Goal: Entertainment & Leisure: Consume media (video, audio)

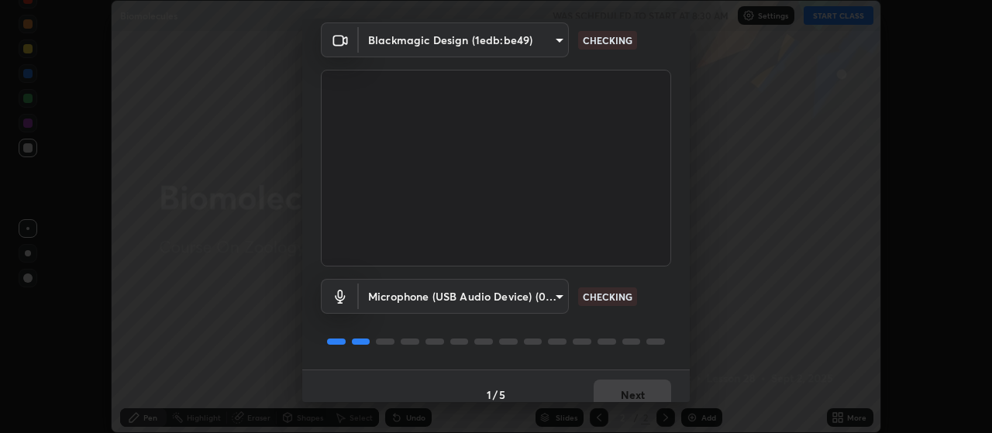
scroll to position [75, 0]
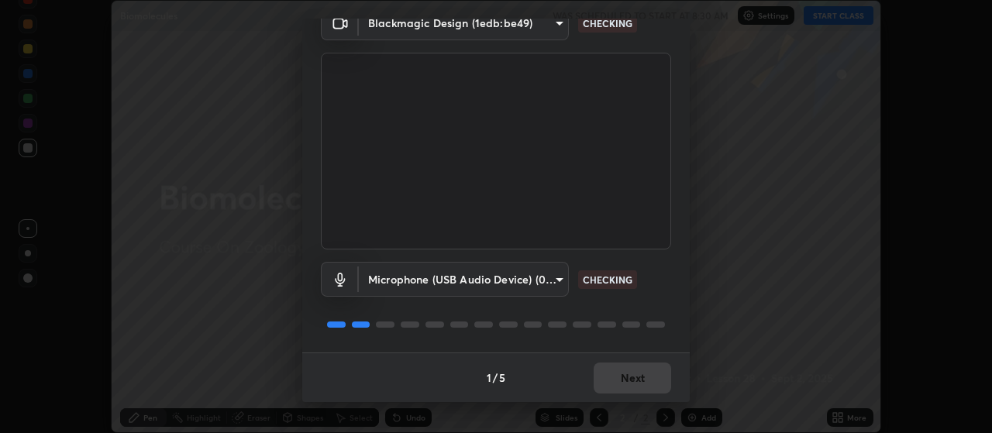
click at [628, 375] on div "1 / 5 Next" at bounding box center [495, 377] width 387 height 50
click at [639, 377] on div "1 / 5 Next" at bounding box center [495, 377] width 387 height 50
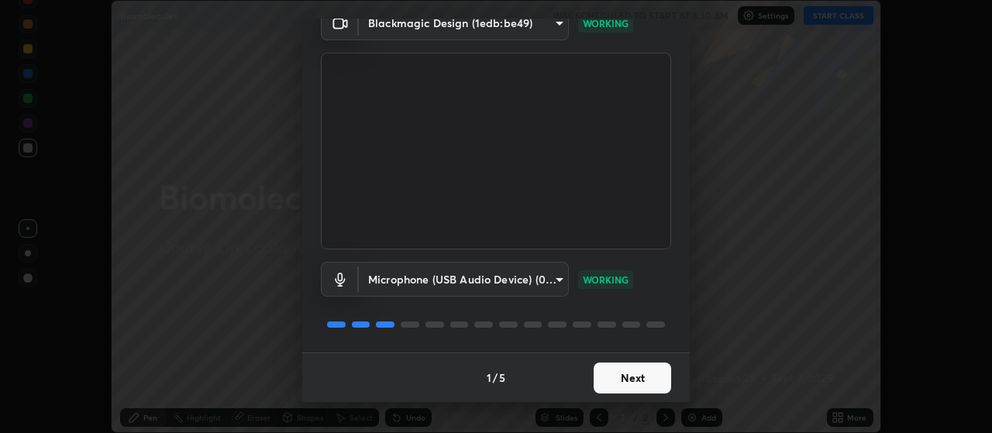
click at [641, 377] on button "Next" at bounding box center [631, 378] width 77 height 31
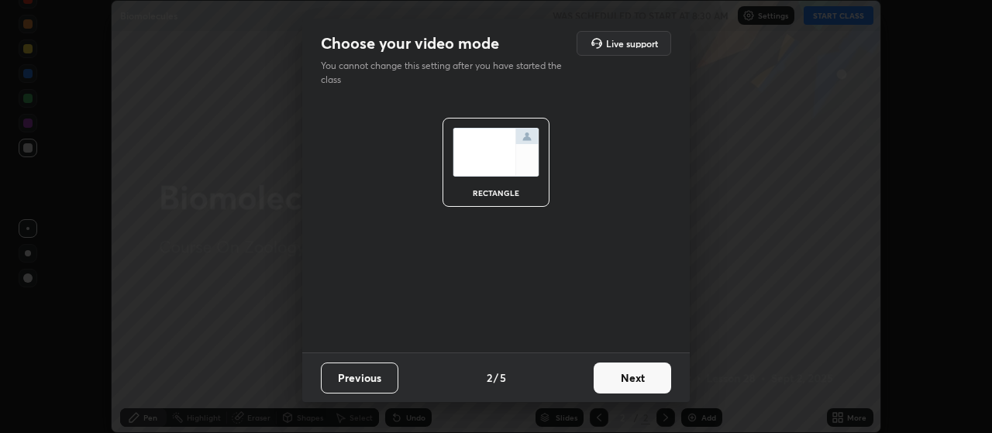
scroll to position [0, 0]
click at [631, 387] on button "Next" at bounding box center [631, 378] width 77 height 31
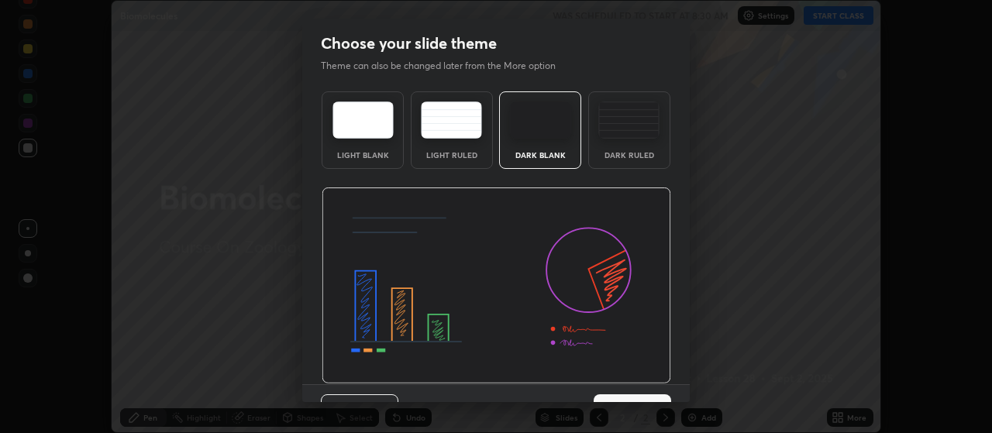
click at [638, 136] on img at bounding box center [628, 119] width 61 height 37
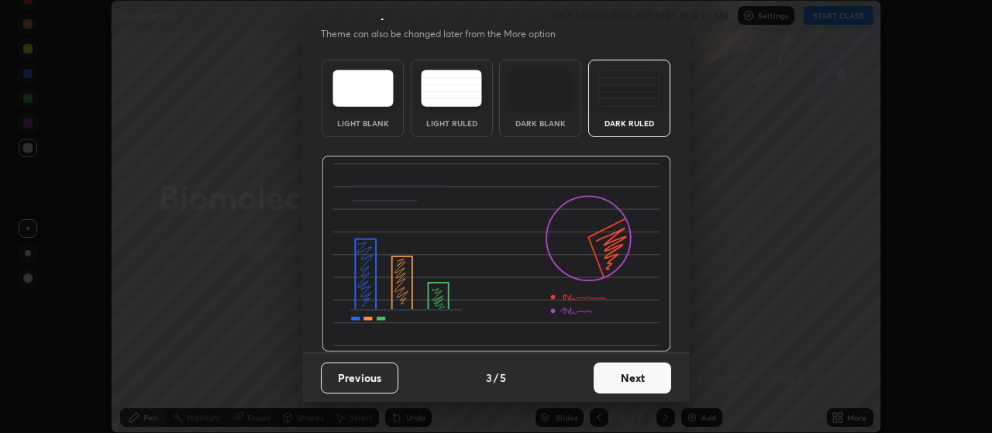
click at [637, 380] on button "Next" at bounding box center [631, 378] width 77 height 31
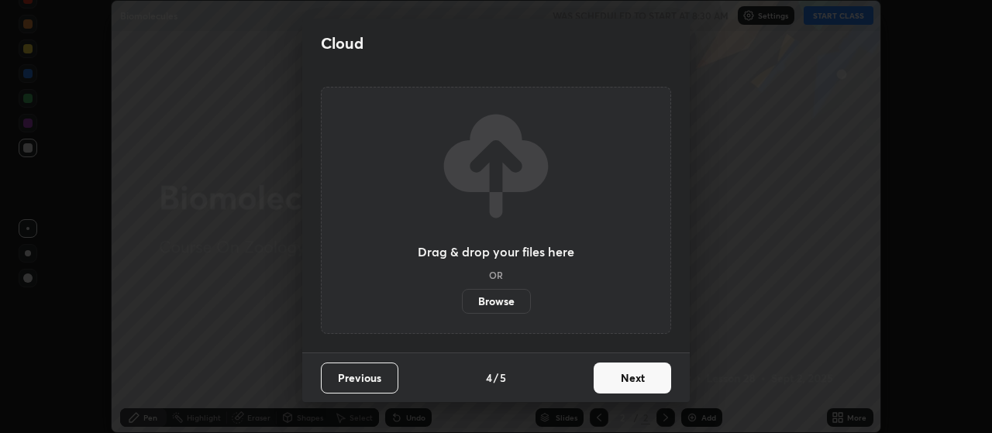
click at [638, 375] on button "Next" at bounding box center [631, 378] width 77 height 31
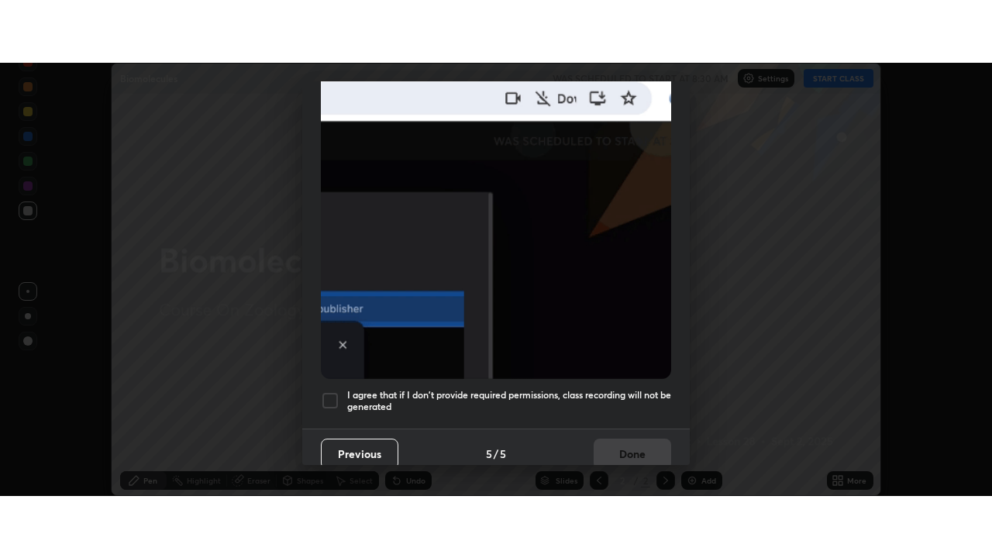
scroll to position [391, 0]
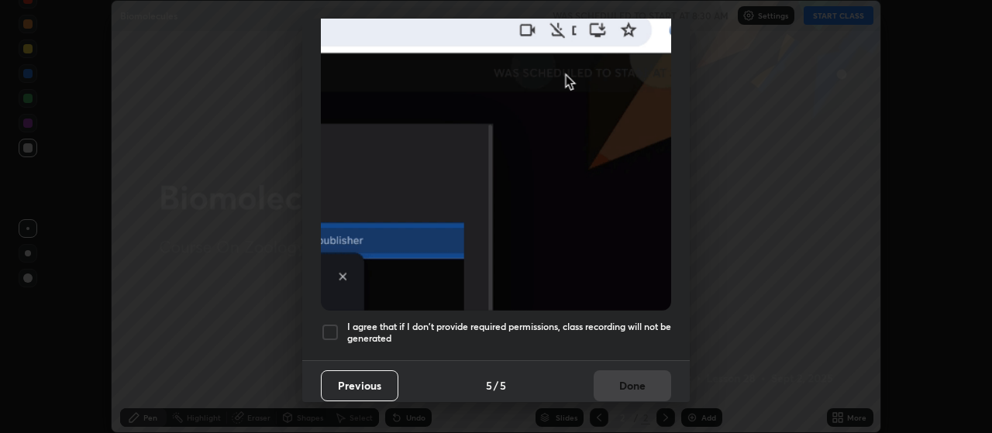
click at [332, 329] on div at bounding box center [330, 332] width 19 height 19
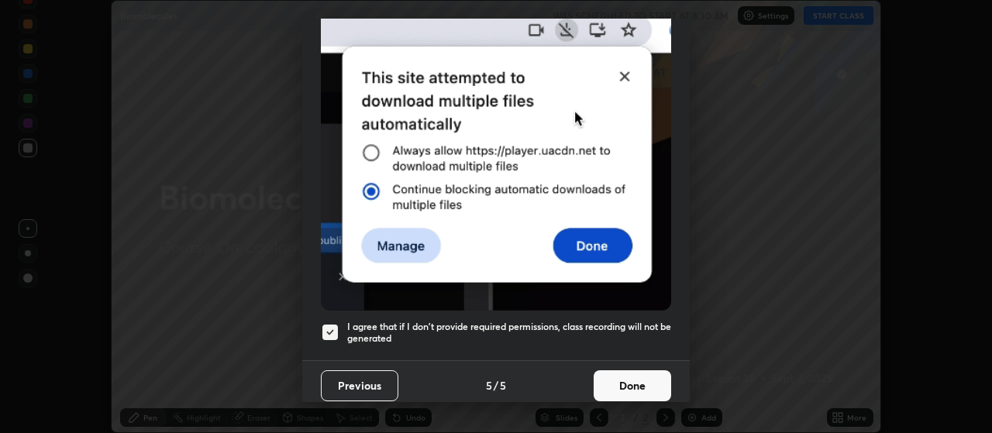
click at [641, 383] on button "Done" at bounding box center [631, 385] width 77 height 31
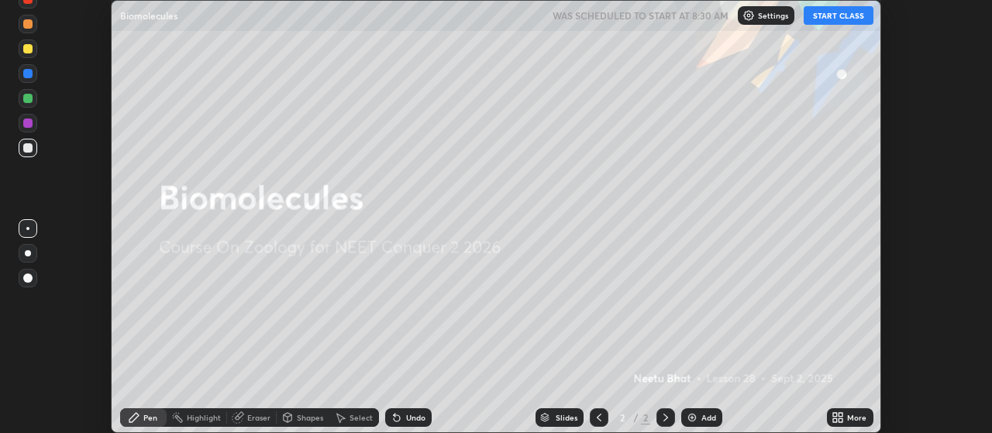
click at [848, 22] on button "START CLASS" at bounding box center [838, 15] width 70 height 19
click at [848, 416] on div "More" at bounding box center [856, 418] width 19 height 8
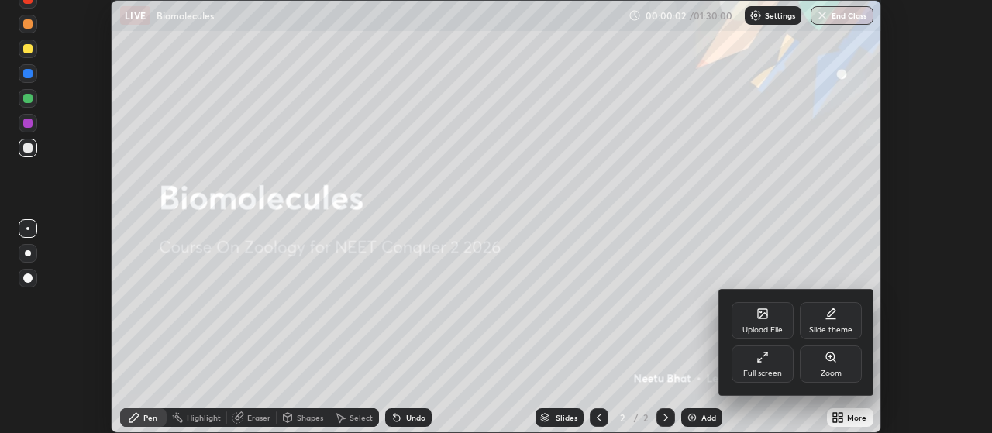
click at [770, 367] on div "Full screen" at bounding box center [762, 364] width 62 height 37
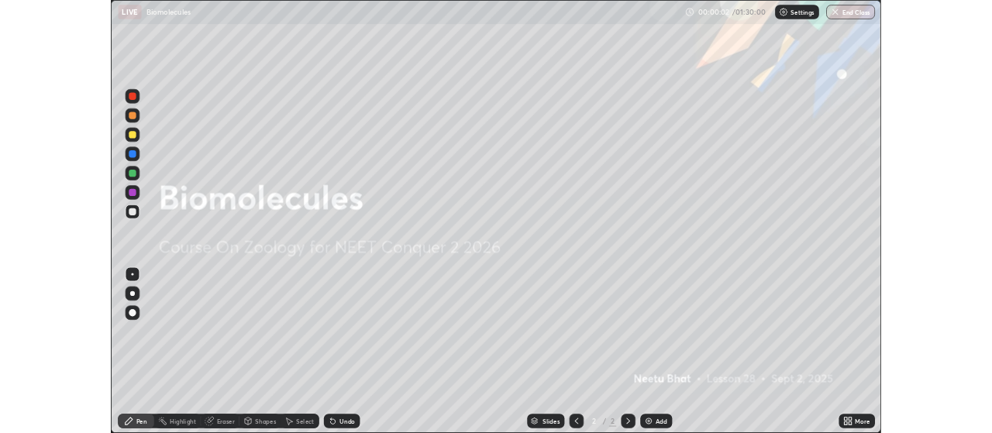
scroll to position [558, 992]
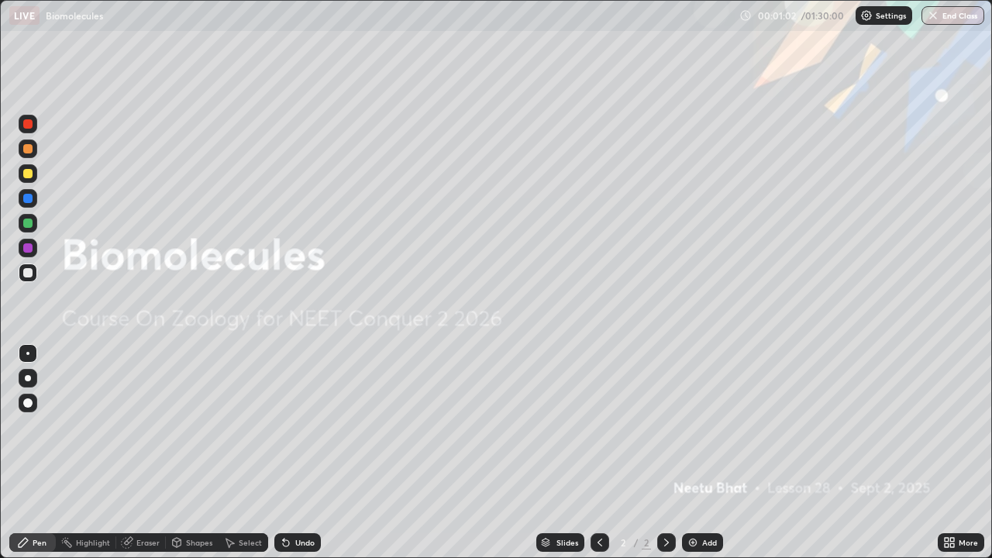
click at [29, 246] on div at bounding box center [27, 247] width 9 height 9
click at [694, 432] on img at bounding box center [692, 542] width 12 height 12
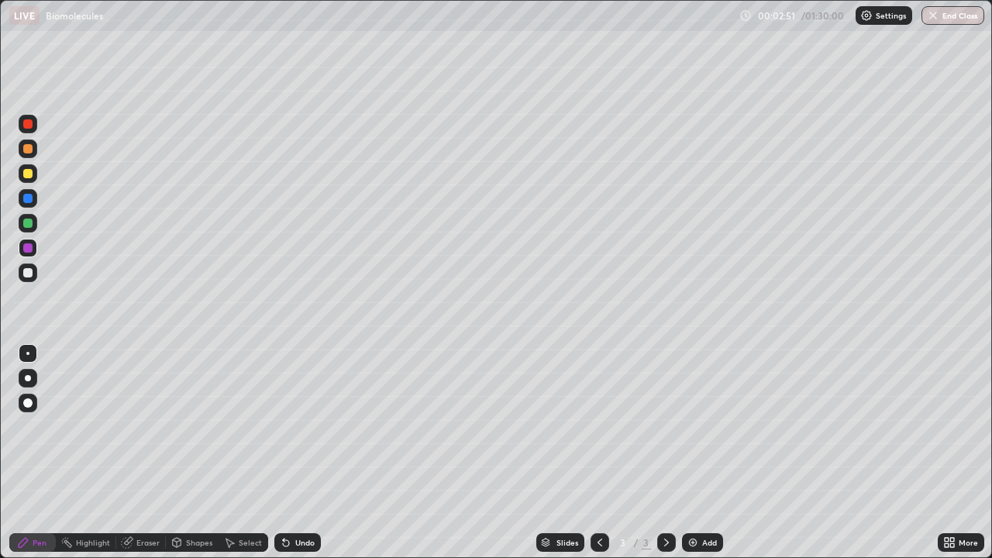
click at [31, 174] on div at bounding box center [27, 173] width 9 height 9
click at [32, 248] on div at bounding box center [27, 247] width 9 height 9
click at [29, 180] on div at bounding box center [28, 173] width 19 height 19
click at [29, 276] on div at bounding box center [27, 272] width 9 height 9
click at [29, 249] on div at bounding box center [27, 247] width 9 height 9
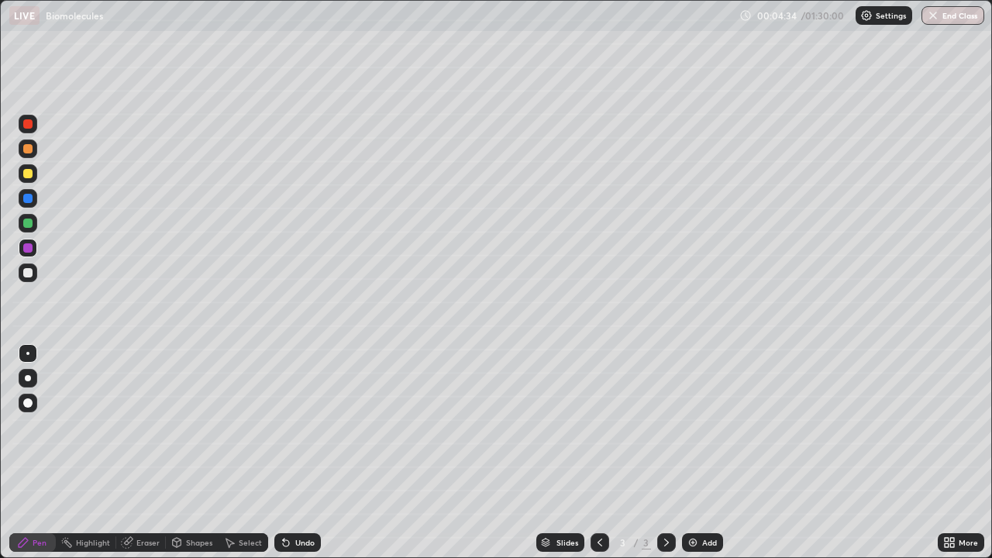
click at [29, 174] on div at bounding box center [27, 173] width 9 height 9
click at [29, 223] on div at bounding box center [27, 222] width 9 height 9
click at [29, 225] on div at bounding box center [27, 222] width 9 height 9
click at [702, 432] on div "Add" at bounding box center [709, 542] width 15 height 8
click at [26, 175] on div at bounding box center [27, 173] width 9 height 9
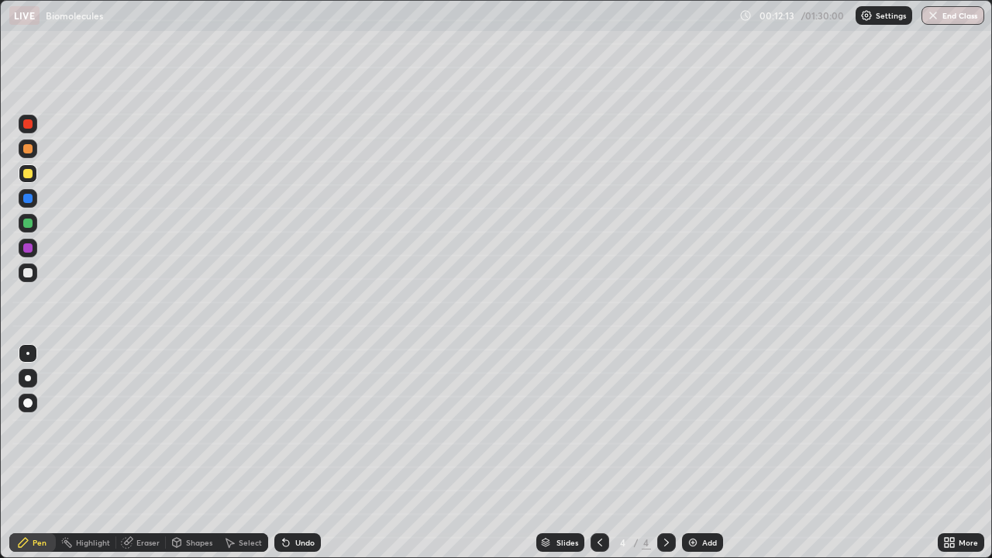
click at [146, 432] on div "Eraser" at bounding box center [147, 542] width 23 height 8
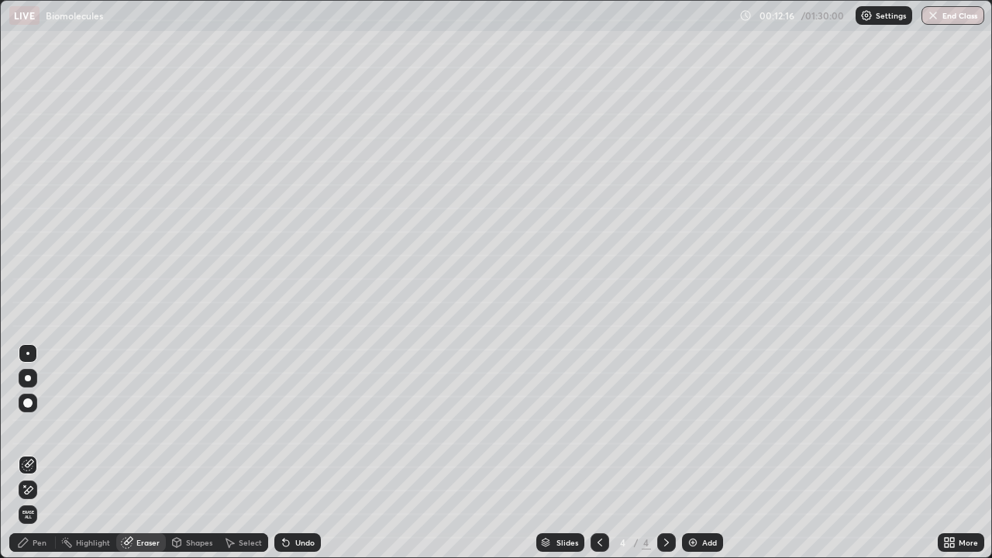
click at [43, 432] on div "Pen" at bounding box center [40, 542] width 14 height 8
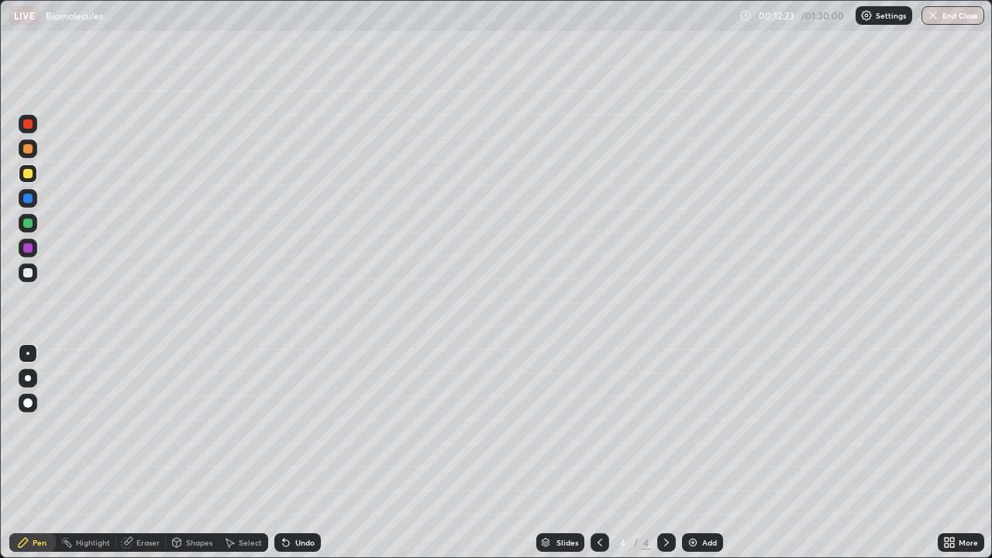
click at [141, 432] on div "Eraser" at bounding box center [147, 542] width 23 height 8
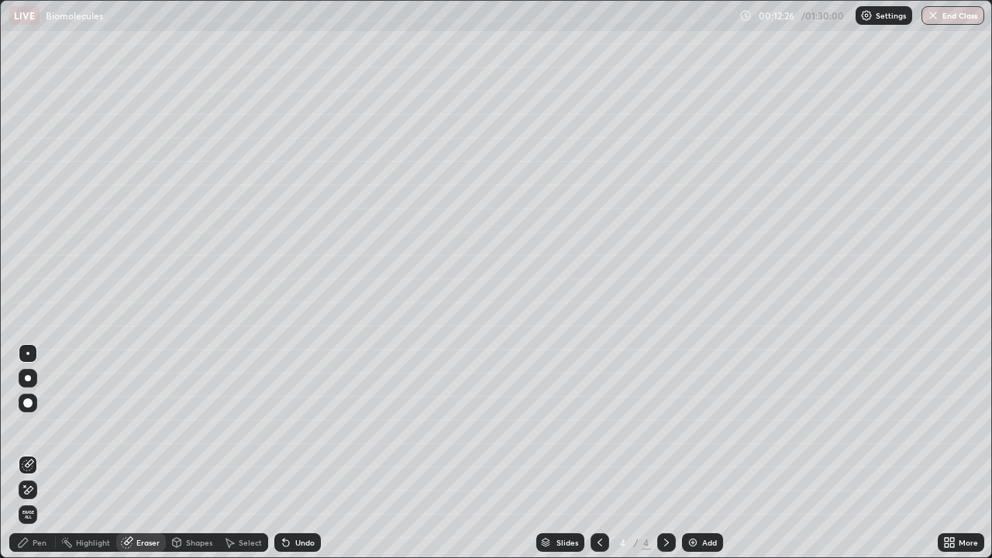
click at [41, 432] on div "Pen" at bounding box center [40, 542] width 14 height 8
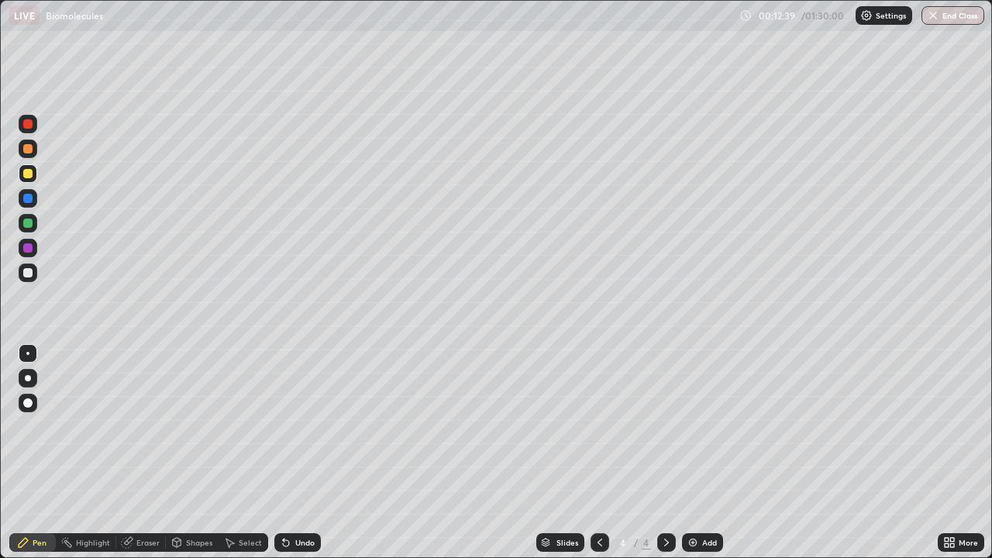
click at [29, 273] on div at bounding box center [27, 272] width 9 height 9
click at [26, 223] on div at bounding box center [27, 222] width 9 height 9
click at [29, 248] on div at bounding box center [27, 247] width 9 height 9
click at [954, 432] on icon at bounding box center [949, 542] width 12 height 12
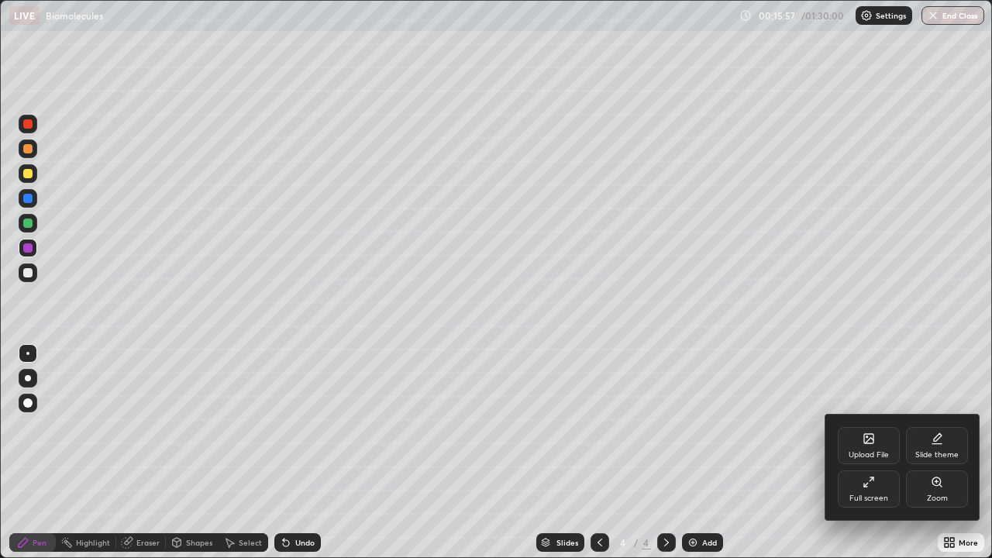
click at [872, 432] on div "Full screen" at bounding box center [868, 488] width 62 height 37
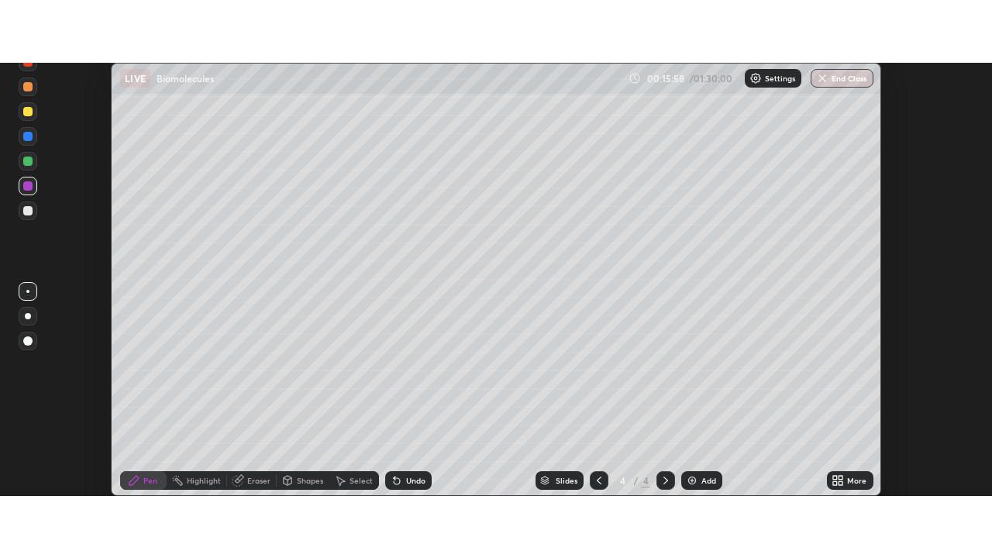
scroll to position [77039, 76480]
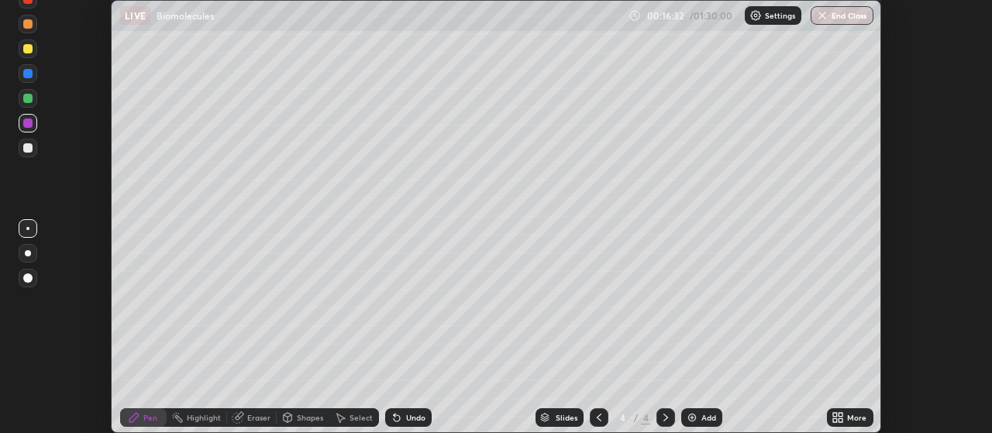
click at [841, 420] on icon at bounding box center [841, 420] width 4 height 4
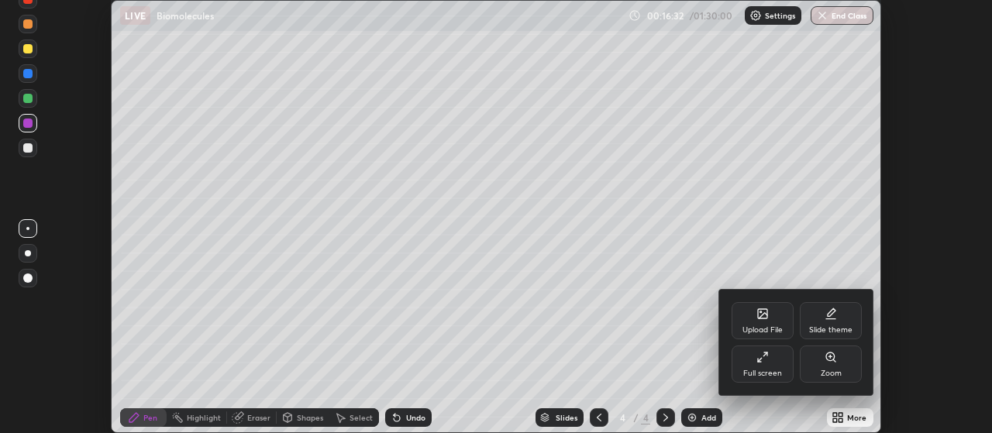
click at [779, 363] on div "Full screen" at bounding box center [762, 364] width 62 height 37
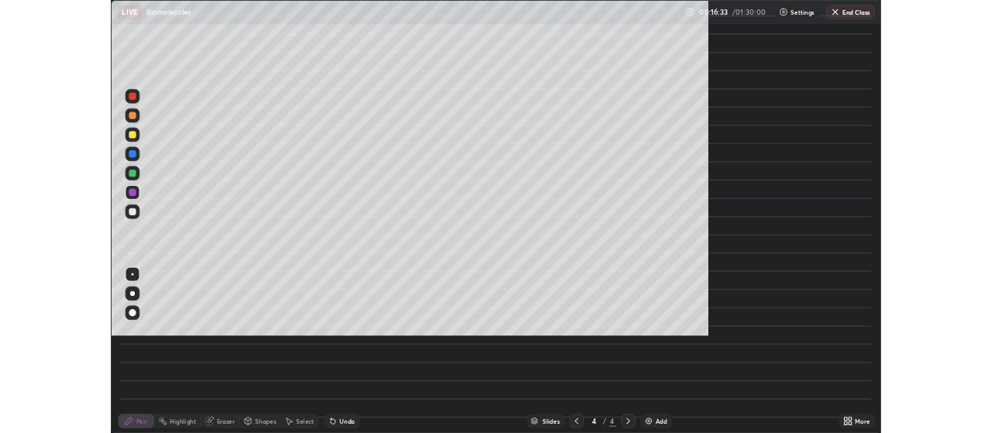
scroll to position [558, 992]
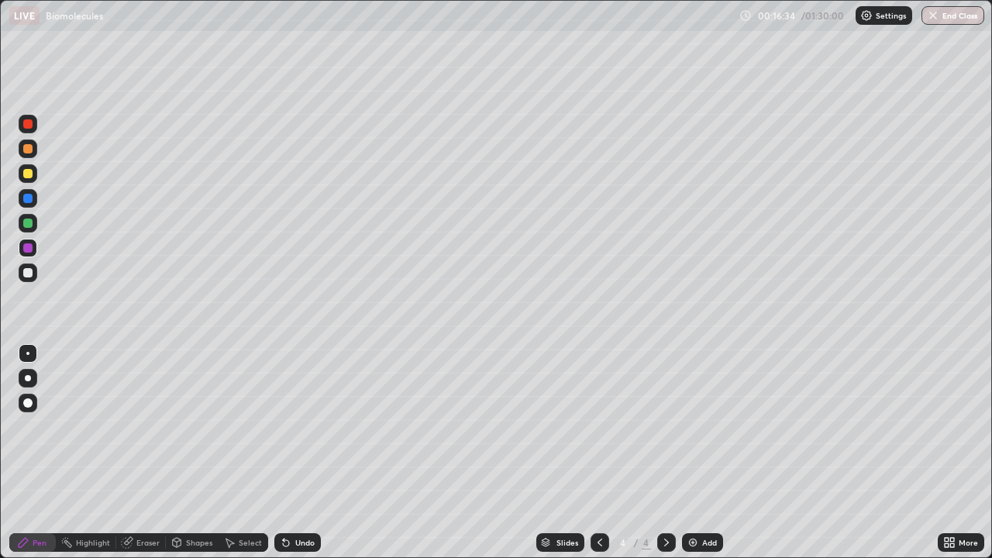
click at [600, 432] on icon at bounding box center [599, 542] width 12 height 12
click at [689, 432] on img at bounding box center [692, 542] width 12 height 12
click at [607, 432] on div at bounding box center [599, 542] width 19 height 19
click at [702, 432] on div "Add" at bounding box center [709, 542] width 15 height 8
click at [29, 273] on div at bounding box center [27, 272] width 9 height 9
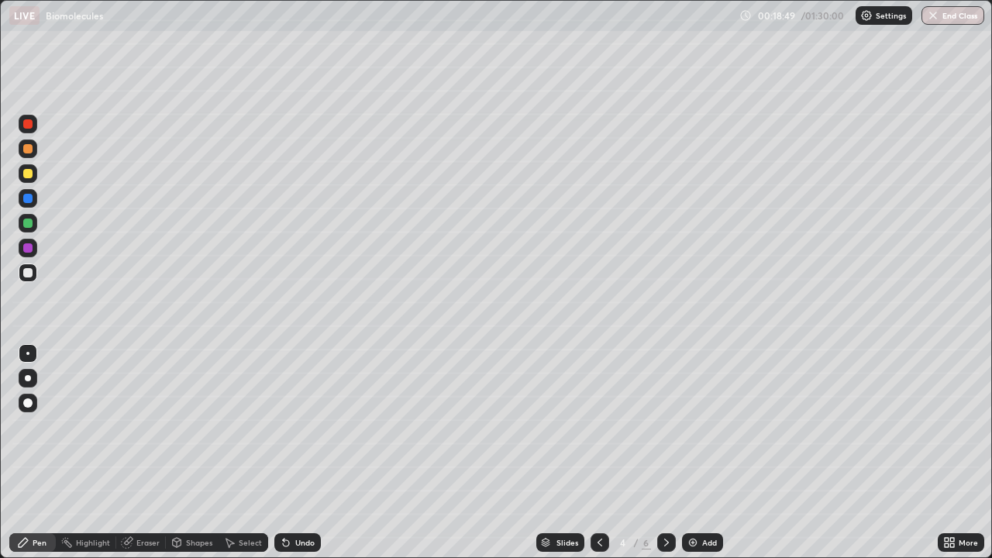
click at [29, 221] on div at bounding box center [27, 222] width 9 height 9
click at [598, 432] on icon at bounding box center [599, 542] width 12 height 12
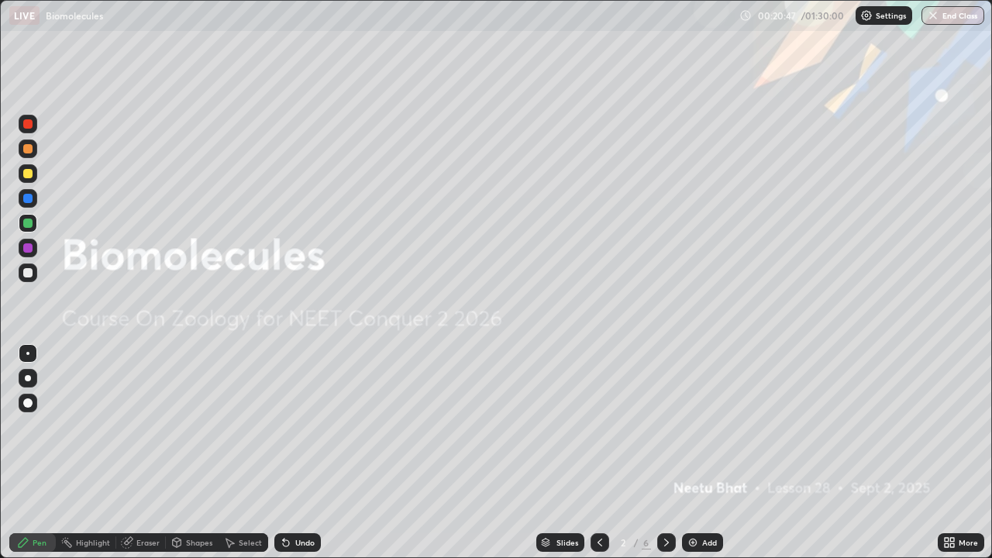
click at [664, 432] on icon at bounding box center [666, 542] width 12 height 12
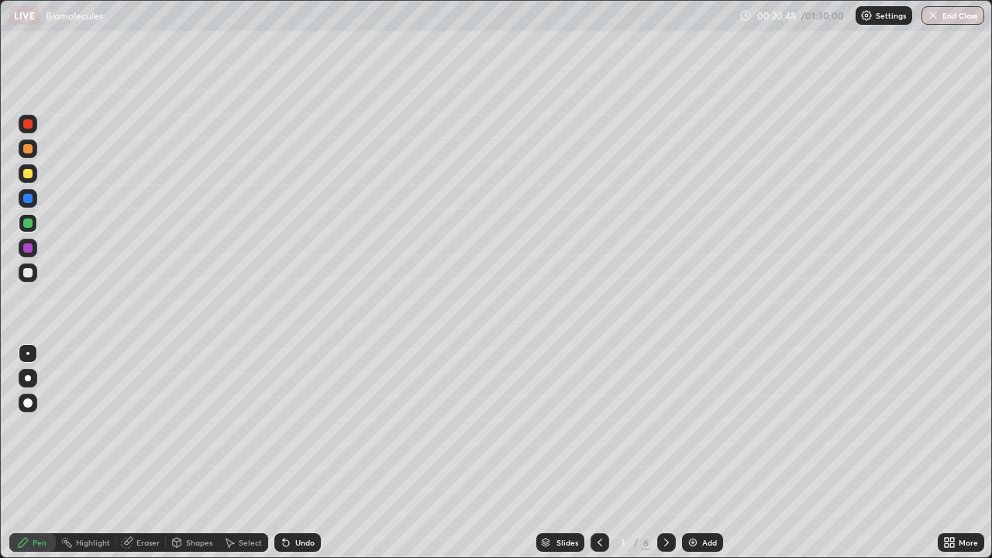
click at [664, 432] on icon at bounding box center [666, 542] width 12 height 12
click at [951, 432] on icon at bounding box center [952, 545] width 4 height 4
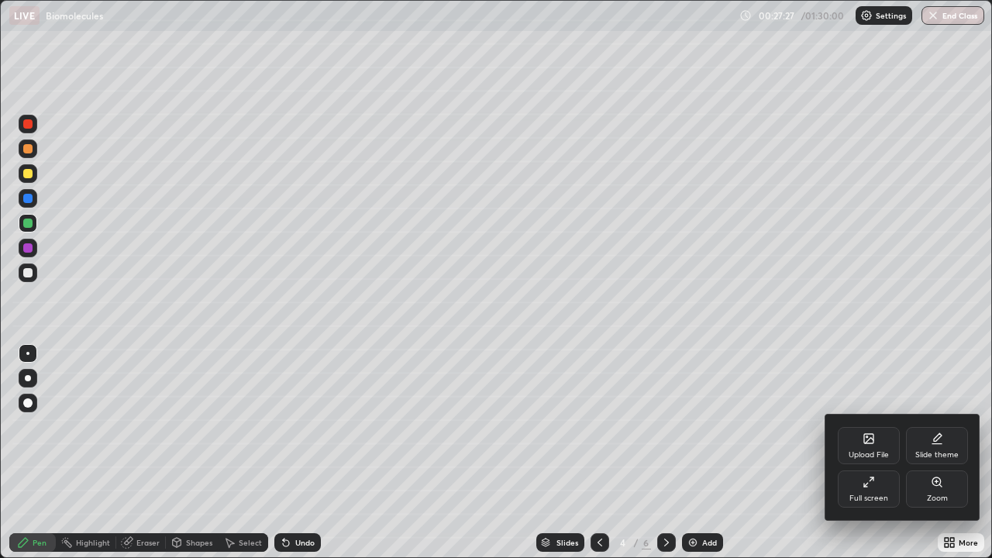
click at [868, 432] on div "Full screen" at bounding box center [868, 498] width 39 height 8
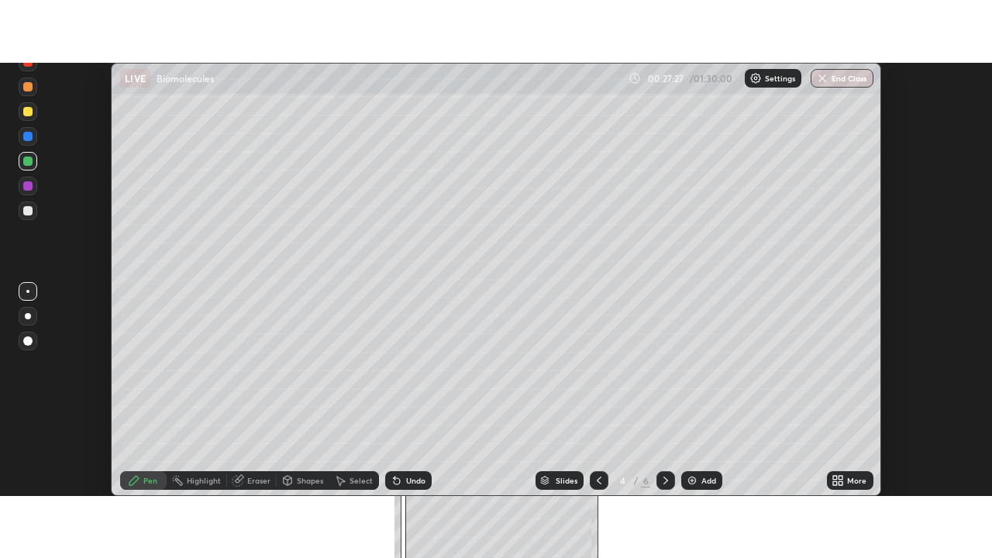
scroll to position [77039, 76480]
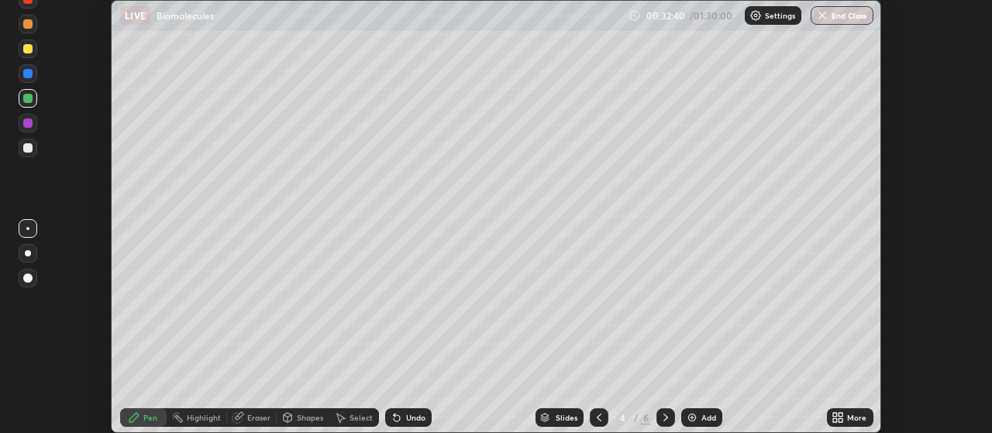
click at [836, 417] on icon at bounding box center [835, 415] width 4 height 4
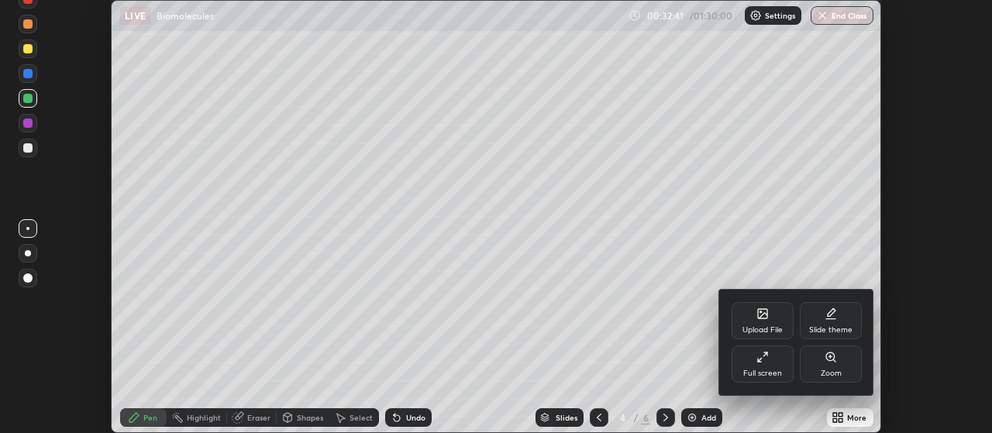
click at [763, 370] on div "Full screen" at bounding box center [762, 374] width 39 height 8
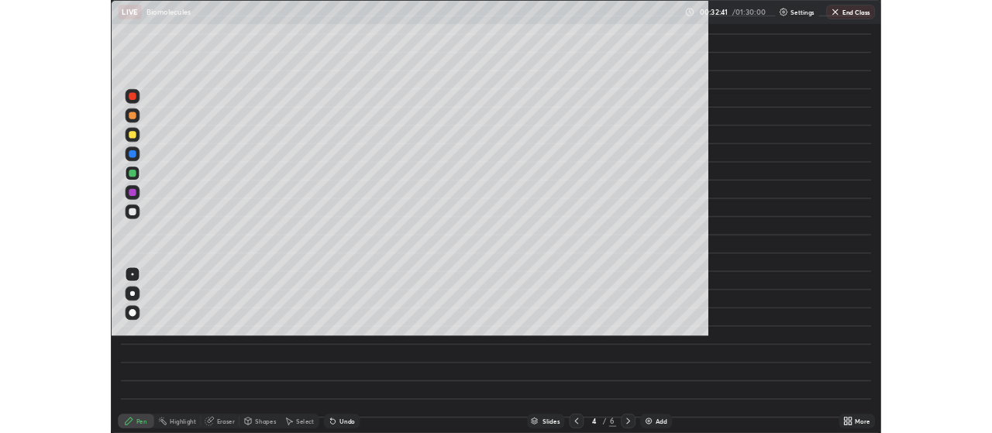
scroll to position [558, 992]
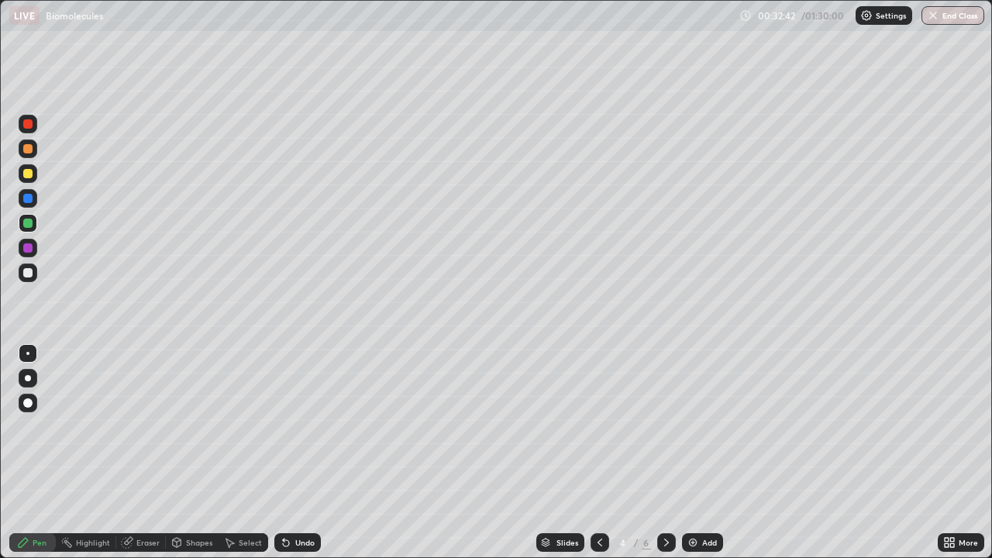
click at [705, 432] on div "Add" at bounding box center [709, 542] width 15 height 8
click at [30, 379] on div at bounding box center [28, 378] width 6 height 6
click at [32, 278] on div at bounding box center [28, 272] width 19 height 19
click at [28, 250] on div at bounding box center [27, 247] width 9 height 9
click at [33, 273] on div at bounding box center [28, 272] width 19 height 19
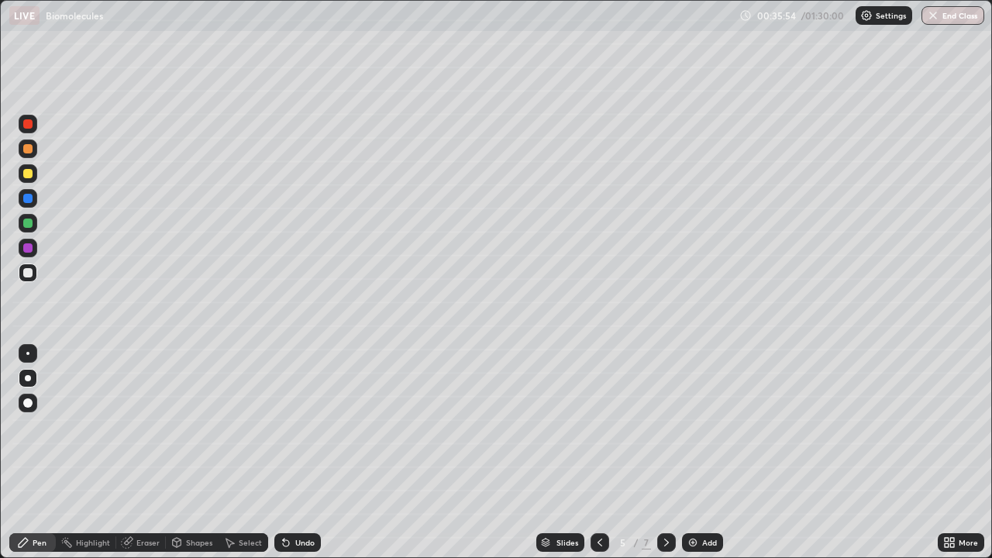
click at [29, 222] on div at bounding box center [27, 222] width 9 height 9
click at [29, 274] on div at bounding box center [27, 272] width 9 height 9
click at [821, 432] on div "Slides 5 / 7 Add" at bounding box center [629, 542] width 617 height 31
click at [694, 432] on img at bounding box center [692, 542] width 12 height 12
click at [37, 432] on div "Pen" at bounding box center [40, 542] width 14 height 8
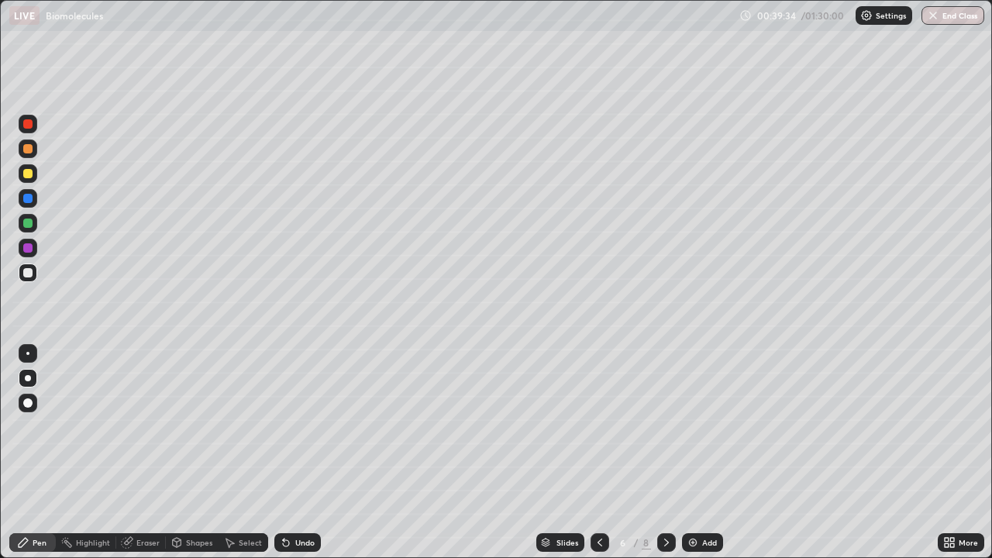
click at [29, 275] on div at bounding box center [27, 272] width 9 height 9
click at [140, 432] on div "Eraser" at bounding box center [147, 542] width 23 height 8
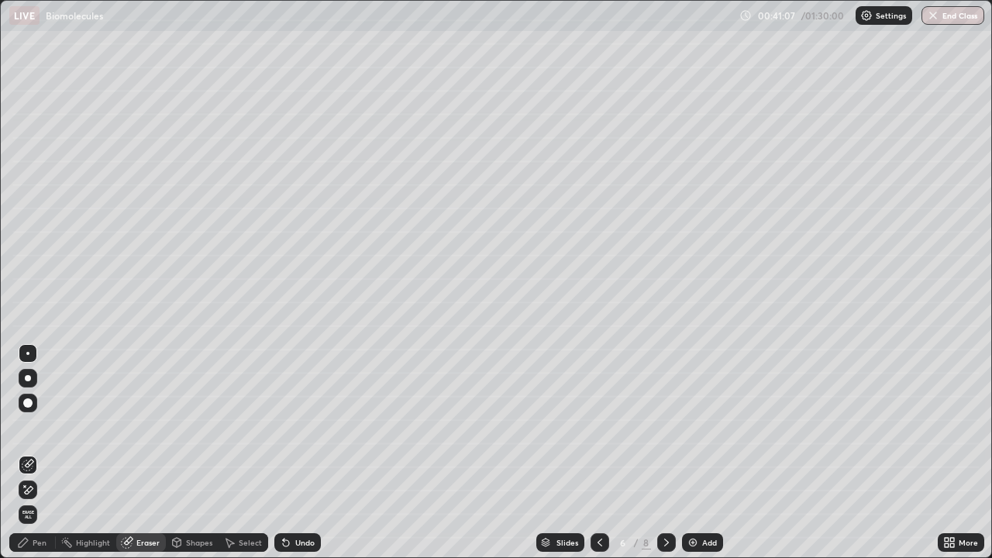
click at [39, 432] on div "Pen" at bounding box center [40, 542] width 14 height 8
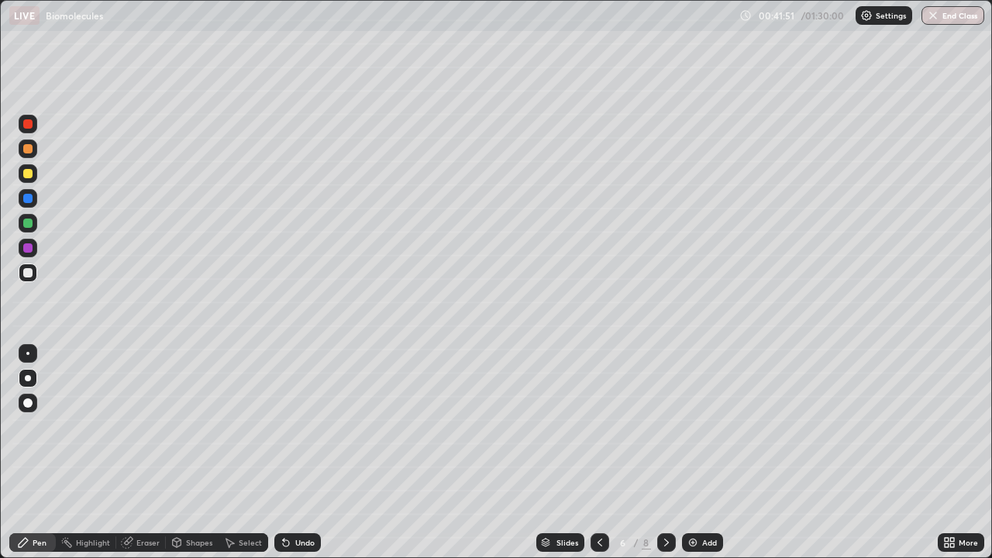
click at [29, 225] on div at bounding box center [27, 222] width 9 height 9
click at [32, 277] on div at bounding box center [28, 272] width 19 height 19
click at [28, 353] on div at bounding box center [27, 353] width 3 height 3
click at [29, 225] on div at bounding box center [27, 222] width 9 height 9
click at [28, 353] on div at bounding box center [27, 353] width 3 height 3
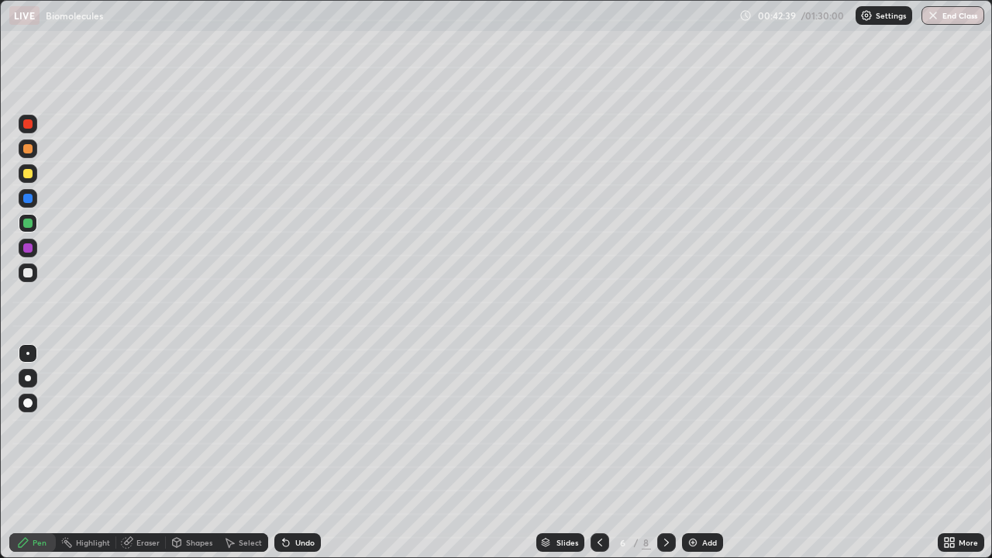
click at [29, 273] on div at bounding box center [27, 272] width 9 height 9
click at [30, 227] on div at bounding box center [27, 222] width 9 height 9
click at [690, 432] on img at bounding box center [692, 542] width 12 height 12
click at [29, 276] on div at bounding box center [27, 272] width 9 height 9
click at [28, 174] on div at bounding box center [27, 173] width 9 height 9
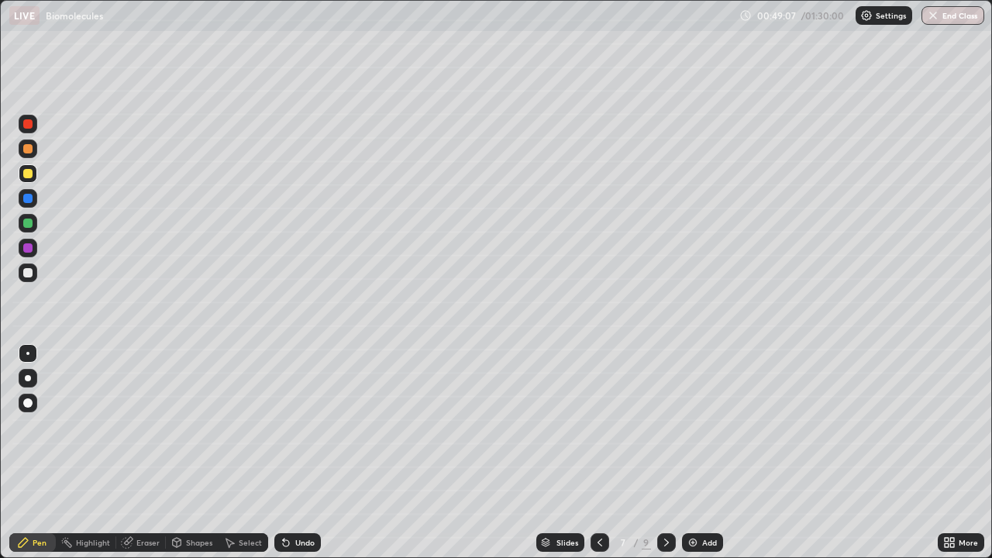
click at [706, 432] on div "Add" at bounding box center [709, 542] width 15 height 8
click at [32, 275] on div at bounding box center [27, 272] width 9 height 9
click at [29, 174] on div at bounding box center [27, 173] width 9 height 9
click at [30, 273] on div at bounding box center [27, 272] width 9 height 9
click at [600, 432] on icon at bounding box center [599, 542] width 12 height 12
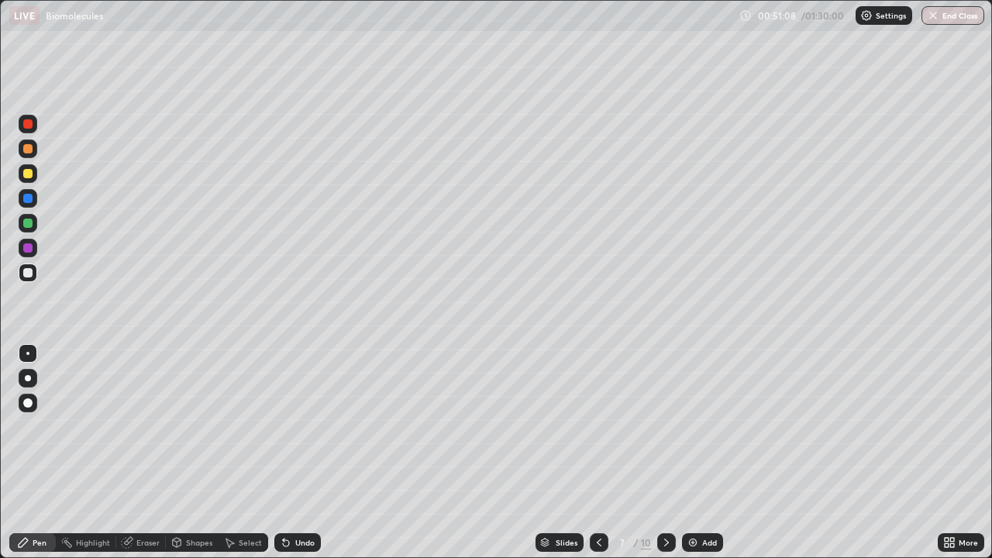
click at [30, 223] on div at bounding box center [27, 222] width 9 height 9
click at [34, 273] on div at bounding box center [28, 272] width 19 height 19
click at [31, 276] on div at bounding box center [27, 272] width 9 height 9
click at [28, 404] on div at bounding box center [27, 402] width 9 height 9
click at [31, 177] on div at bounding box center [27, 173] width 9 height 9
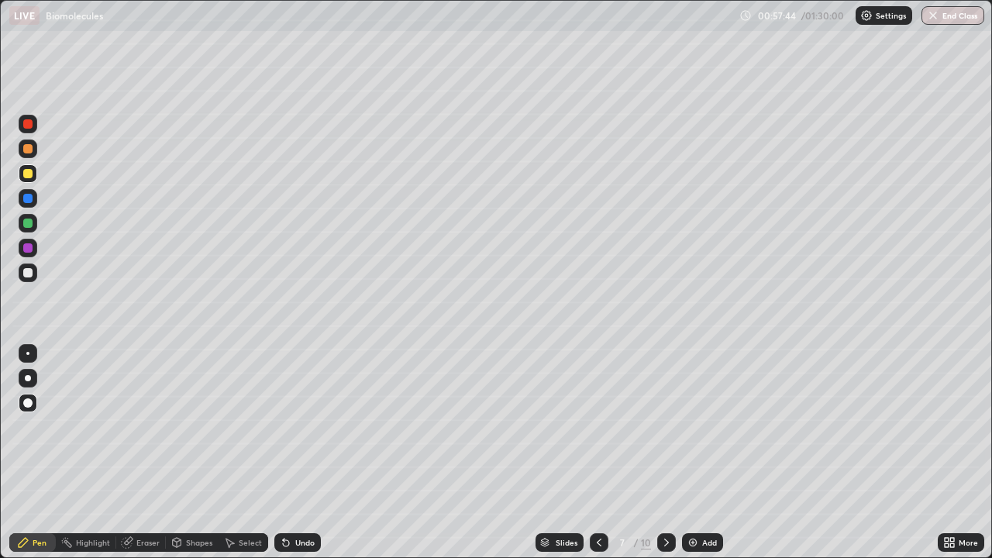
click at [702, 432] on div "Add" at bounding box center [709, 542] width 15 height 8
click at [29, 375] on div at bounding box center [28, 378] width 6 height 6
click at [29, 273] on div at bounding box center [27, 272] width 9 height 9
click at [31, 248] on div at bounding box center [27, 247] width 9 height 9
click at [28, 353] on div at bounding box center [27, 353] width 3 height 3
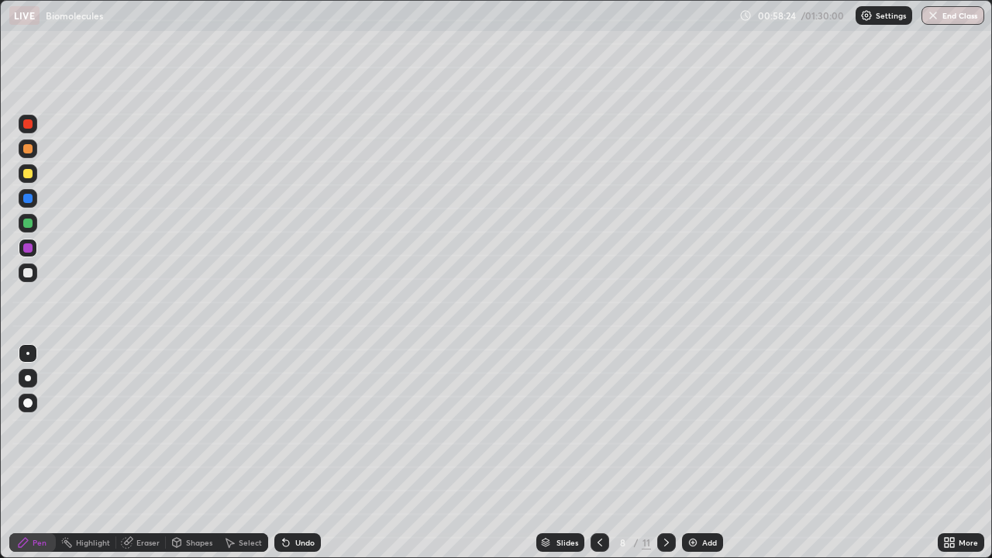
click at [34, 277] on div at bounding box center [28, 272] width 19 height 19
click at [32, 225] on div at bounding box center [27, 222] width 9 height 9
click at [28, 353] on div at bounding box center [27, 353] width 3 height 3
click at [34, 274] on div at bounding box center [28, 272] width 19 height 19
click at [694, 432] on img at bounding box center [692, 542] width 12 height 12
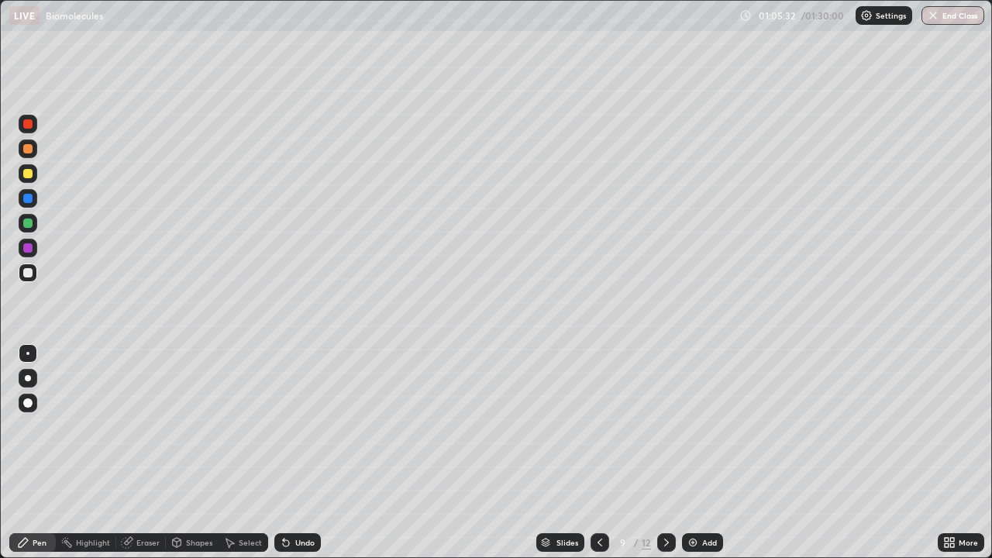
click at [31, 274] on div at bounding box center [27, 272] width 9 height 9
click at [26, 225] on div at bounding box center [27, 222] width 9 height 9
click at [26, 274] on div at bounding box center [27, 272] width 9 height 9
click at [33, 204] on div at bounding box center [28, 198] width 19 height 19
click at [700, 432] on div "Add" at bounding box center [702, 542] width 41 height 19
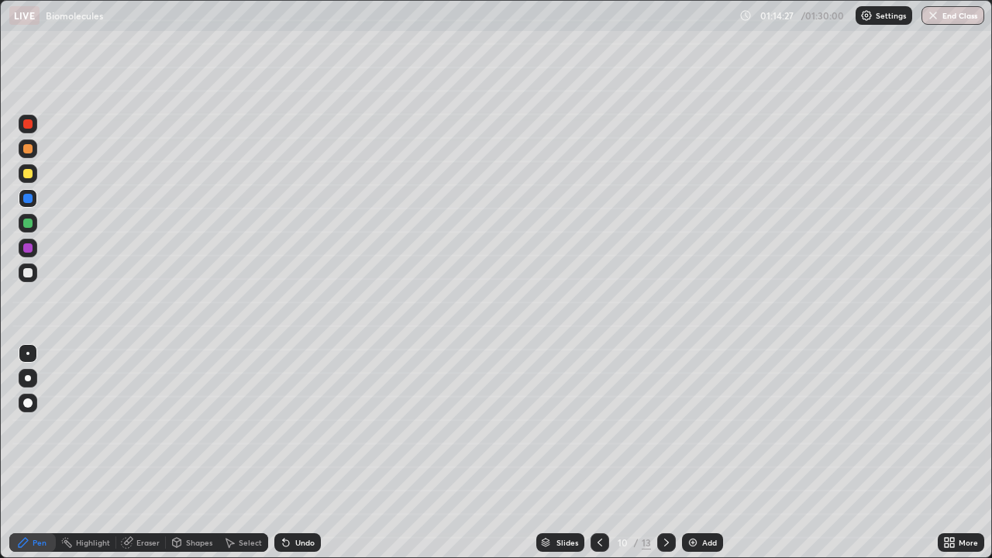
click at [29, 273] on div at bounding box center [27, 272] width 9 height 9
click at [28, 249] on div at bounding box center [27, 247] width 9 height 9
click at [33, 277] on div at bounding box center [28, 272] width 19 height 19
click at [33, 252] on div at bounding box center [28, 248] width 19 height 19
click at [35, 274] on div at bounding box center [28, 272] width 19 height 19
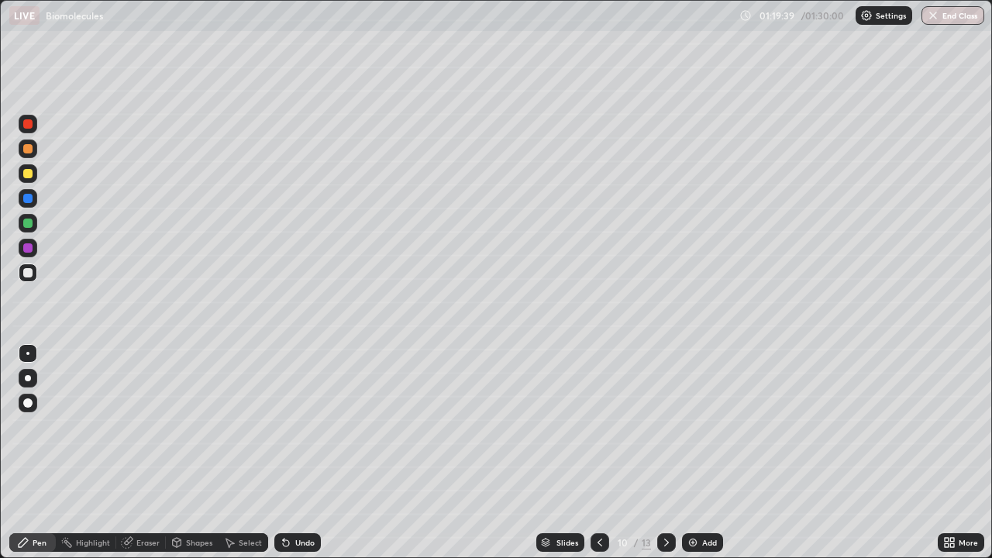
click at [28, 249] on div at bounding box center [27, 247] width 9 height 9
click at [702, 432] on div "Add" at bounding box center [709, 542] width 15 height 8
click at [28, 273] on div at bounding box center [27, 272] width 9 height 9
click at [28, 378] on div at bounding box center [28, 378] width 6 height 6
click at [29, 224] on div at bounding box center [27, 222] width 9 height 9
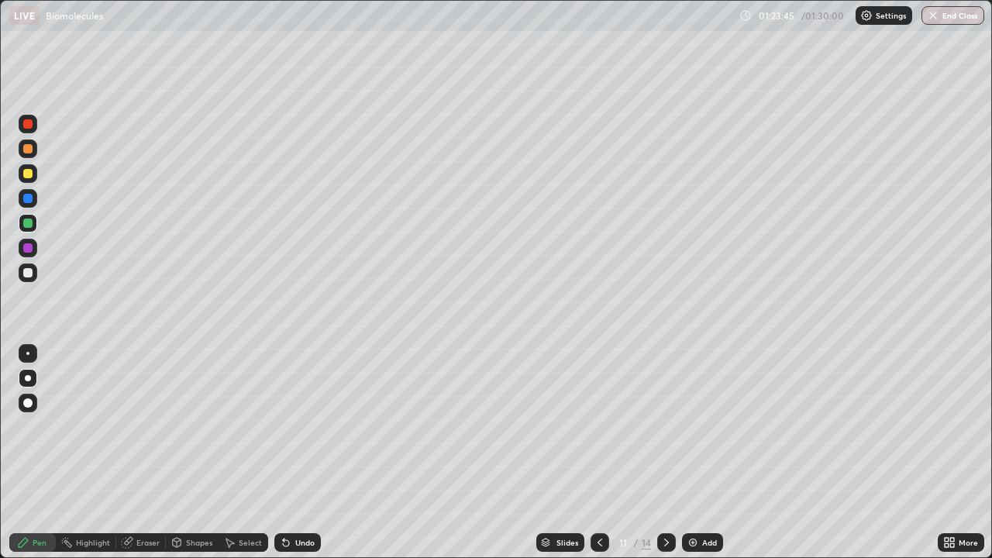
click at [27, 200] on div at bounding box center [27, 198] width 9 height 9
click at [28, 353] on div at bounding box center [27, 353] width 3 height 3
click at [34, 251] on div at bounding box center [28, 248] width 19 height 19
click at [28, 353] on div at bounding box center [27, 353] width 3 height 3
click at [29, 272] on div at bounding box center [27, 272] width 9 height 9
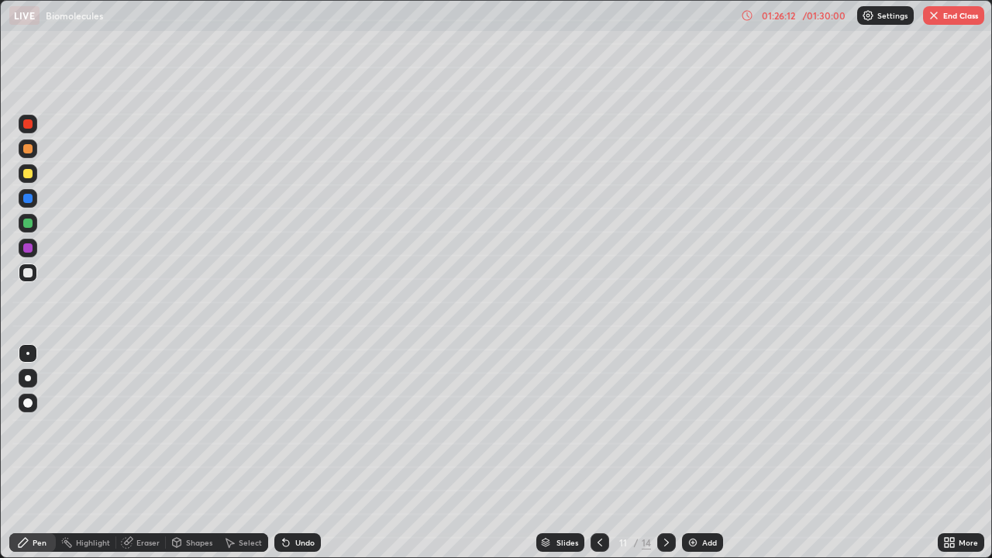
click at [144, 432] on div "Eraser" at bounding box center [147, 542] width 23 height 8
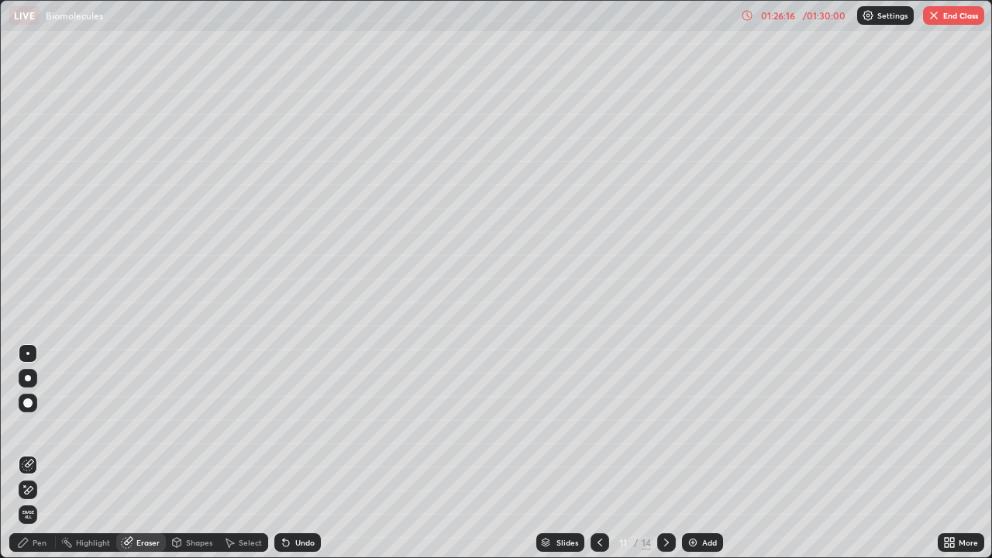
click at [36, 432] on div "Pen" at bounding box center [40, 542] width 14 height 8
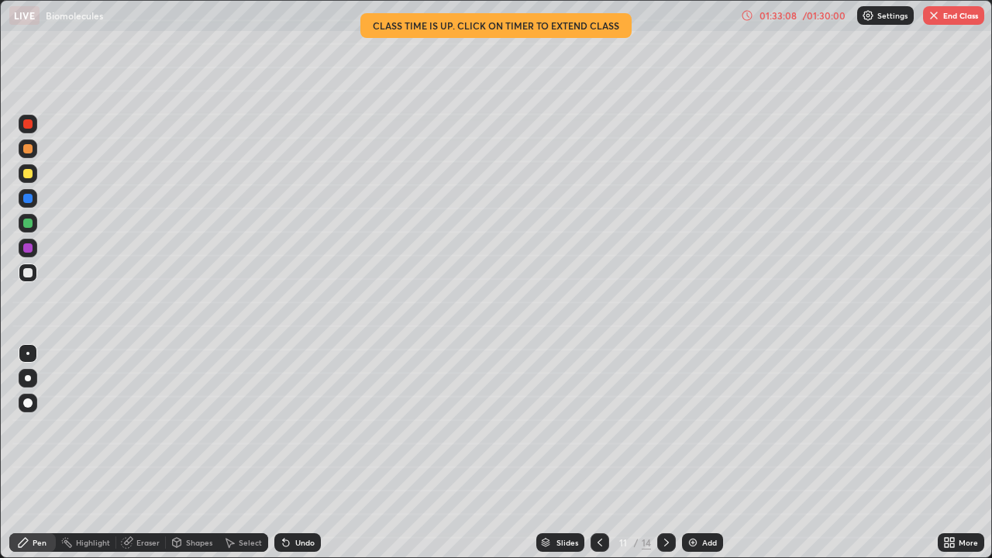
click at [941, 23] on button "End Class" at bounding box center [953, 15] width 61 height 19
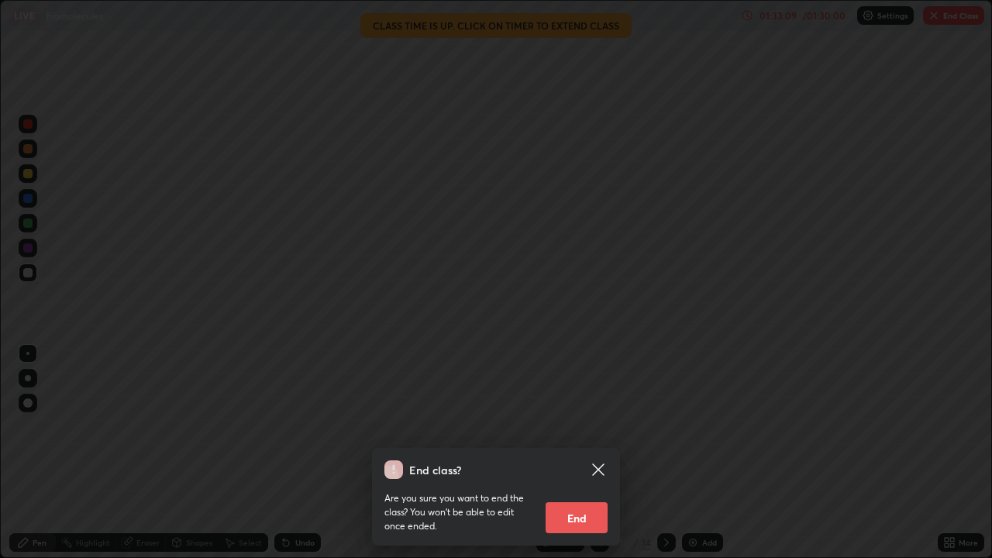
click at [582, 432] on button "End" at bounding box center [576, 517] width 62 height 31
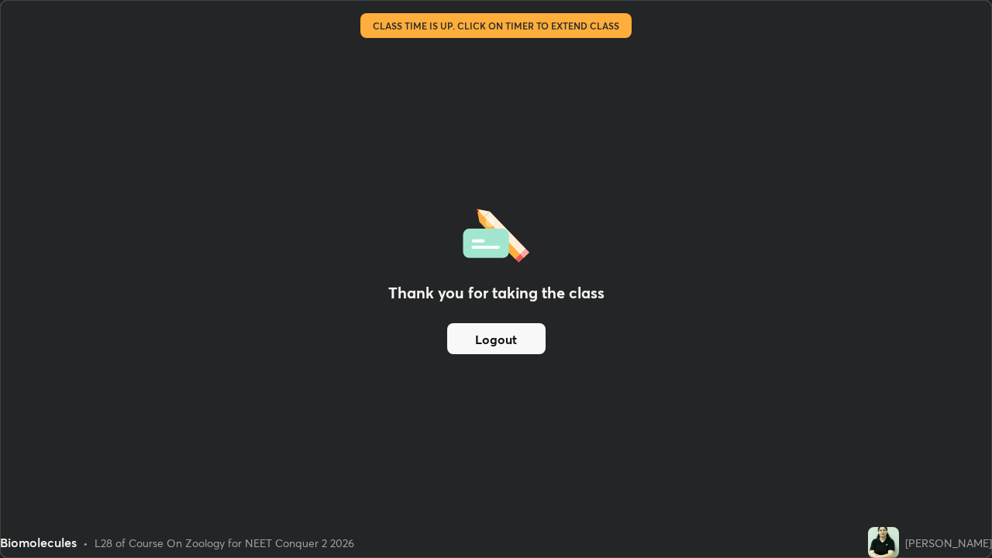
click at [529, 342] on button "Logout" at bounding box center [496, 338] width 98 height 31
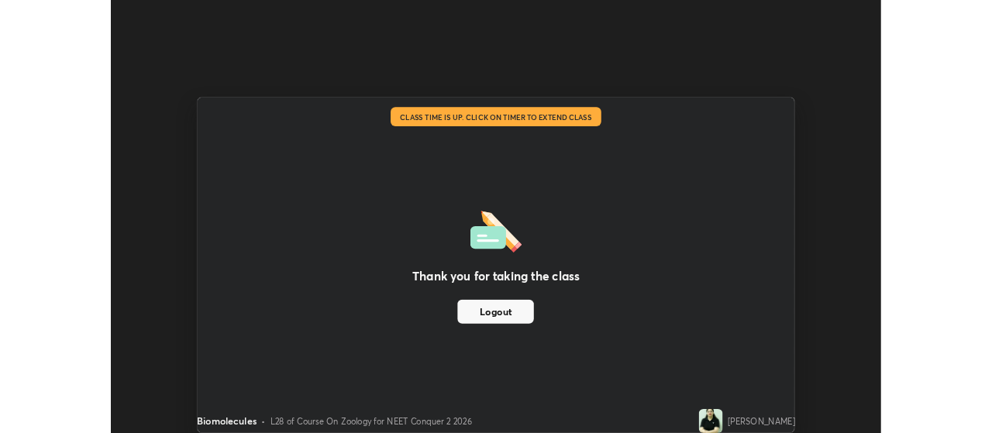
scroll to position [77039, 76480]
